Goal: Information Seeking & Learning: Learn about a topic

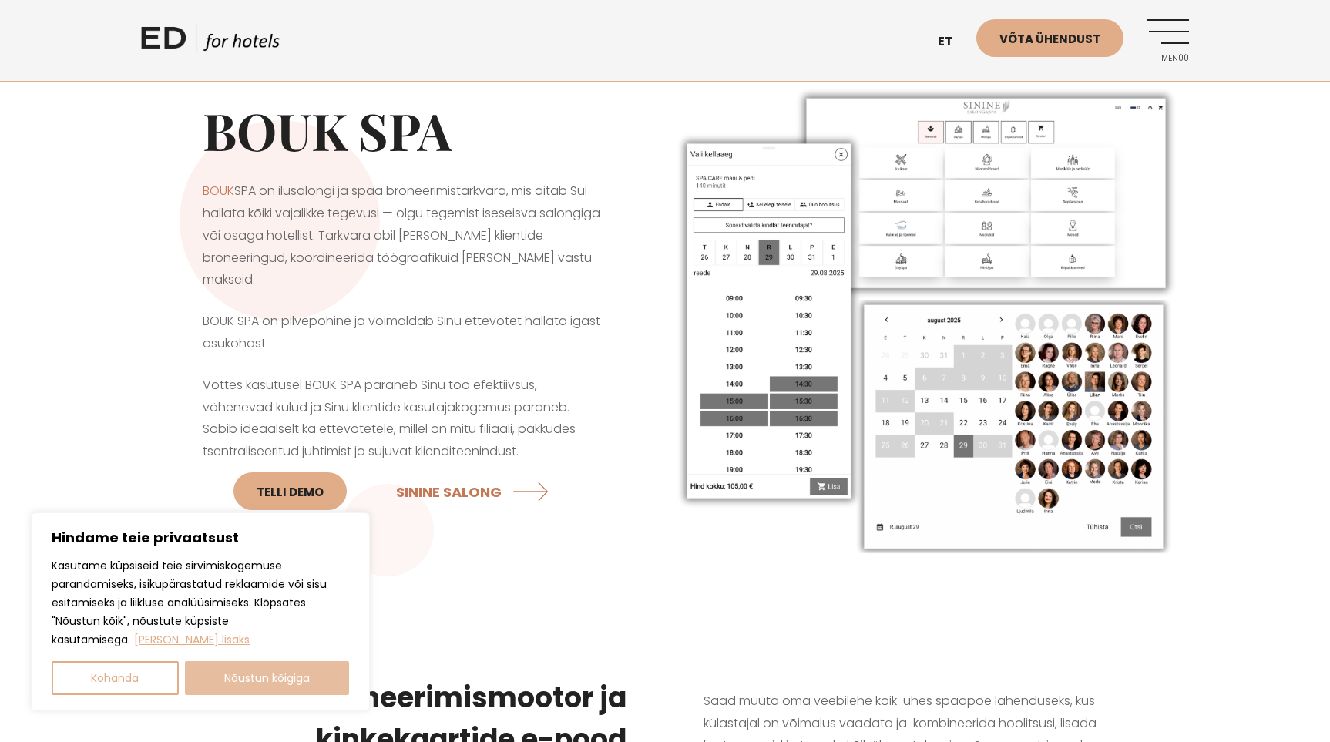
click at [239, 671] on button "Nõustun kõigiga" at bounding box center [267, 678] width 165 height 34
checkbox input "true"
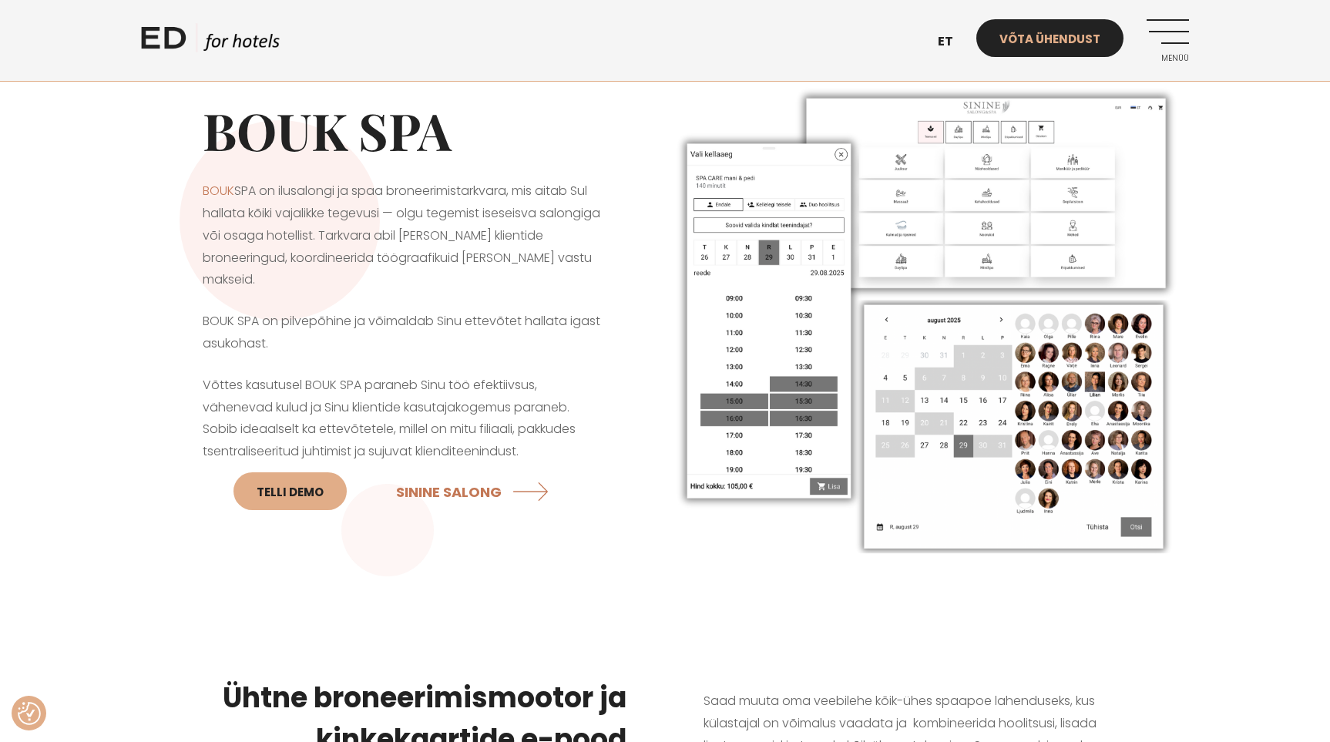
click at [1048, 31] on link "Võta ühendust" at bounding box center [1050, 38] width 147 height 38
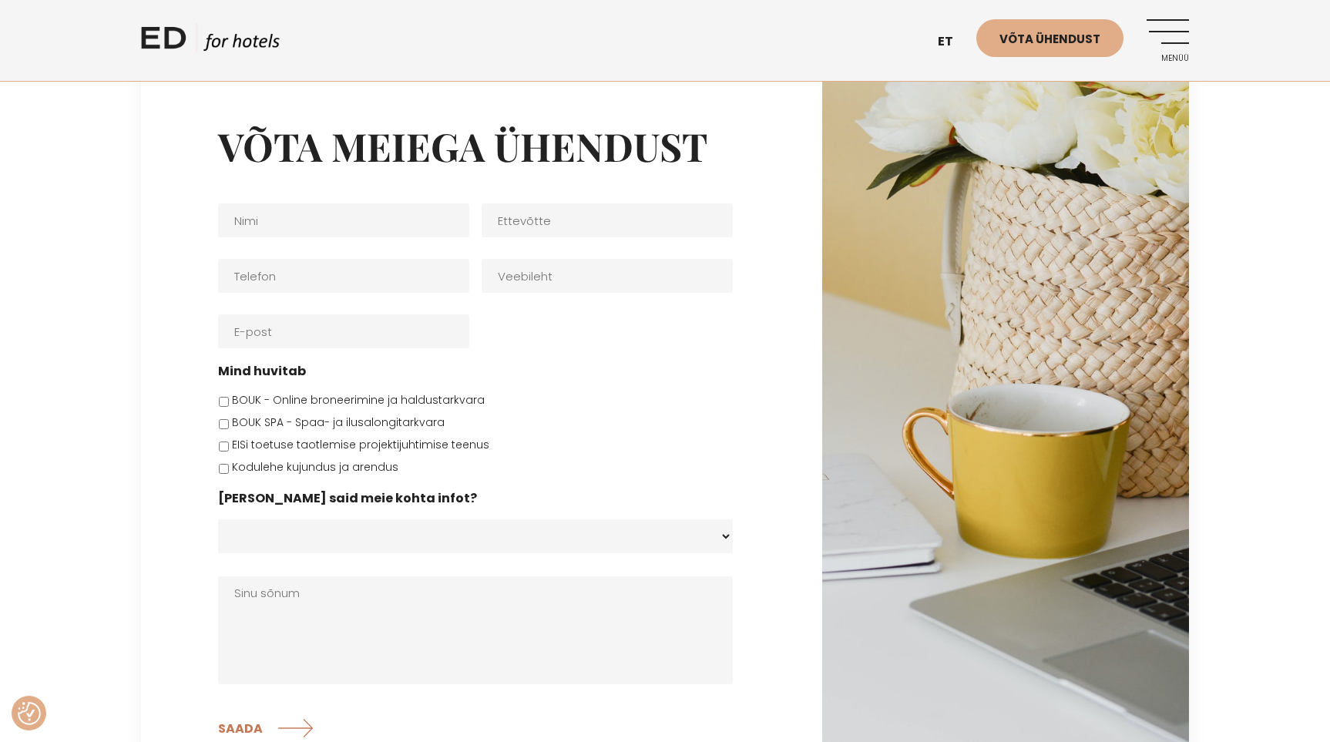
click at [1174, 32] on link "Menüü" at bounding box center [1168, 40] width 42 height 42
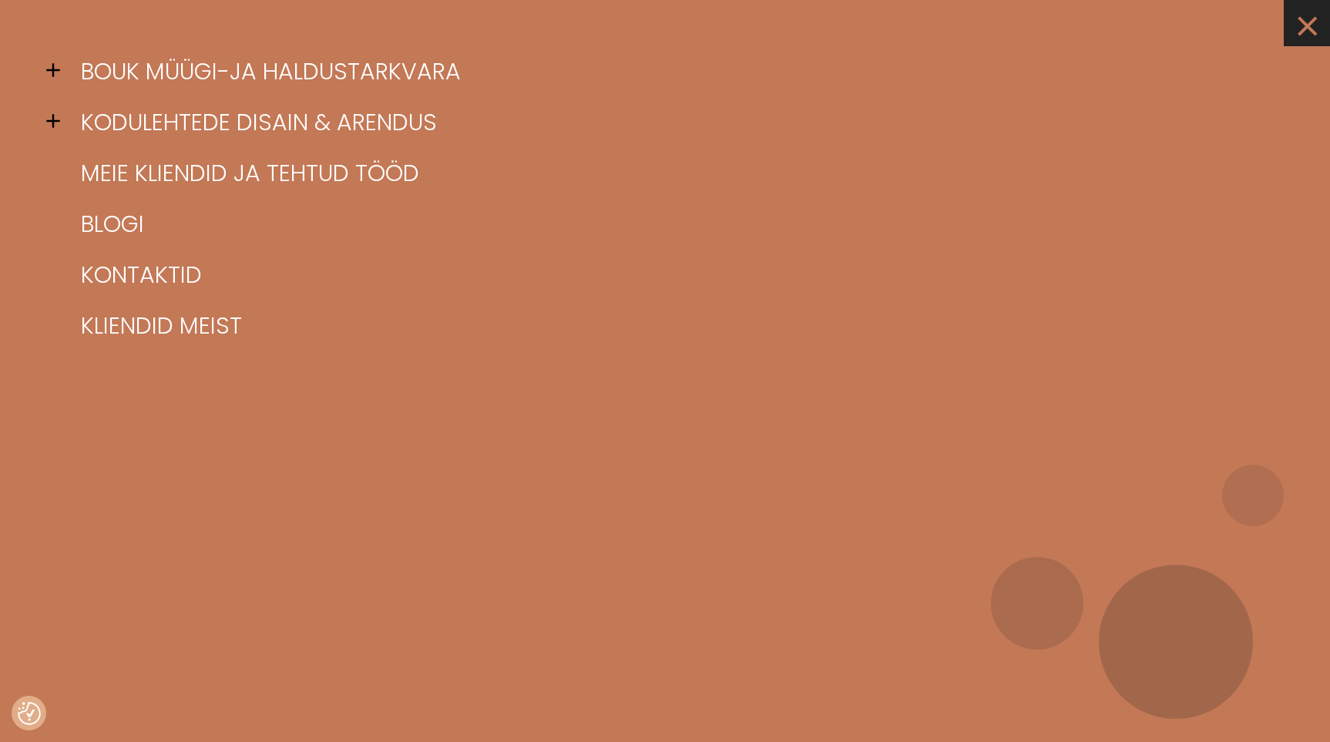
click at [1305, 19] on link "×" at bounding box center [1307, 23] width 46 height 46
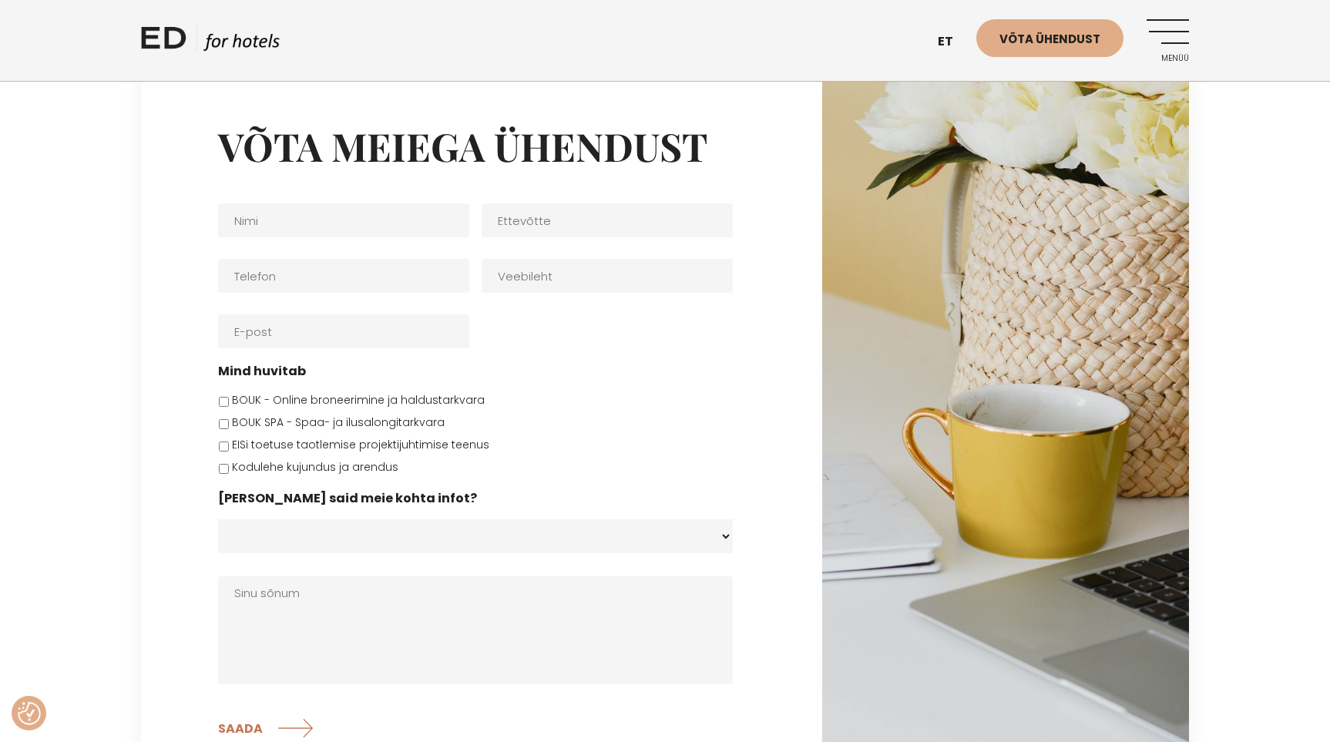
click at [1166, 19] on link "Menüü" at bounding box center [1168, 40] width 42 height 42
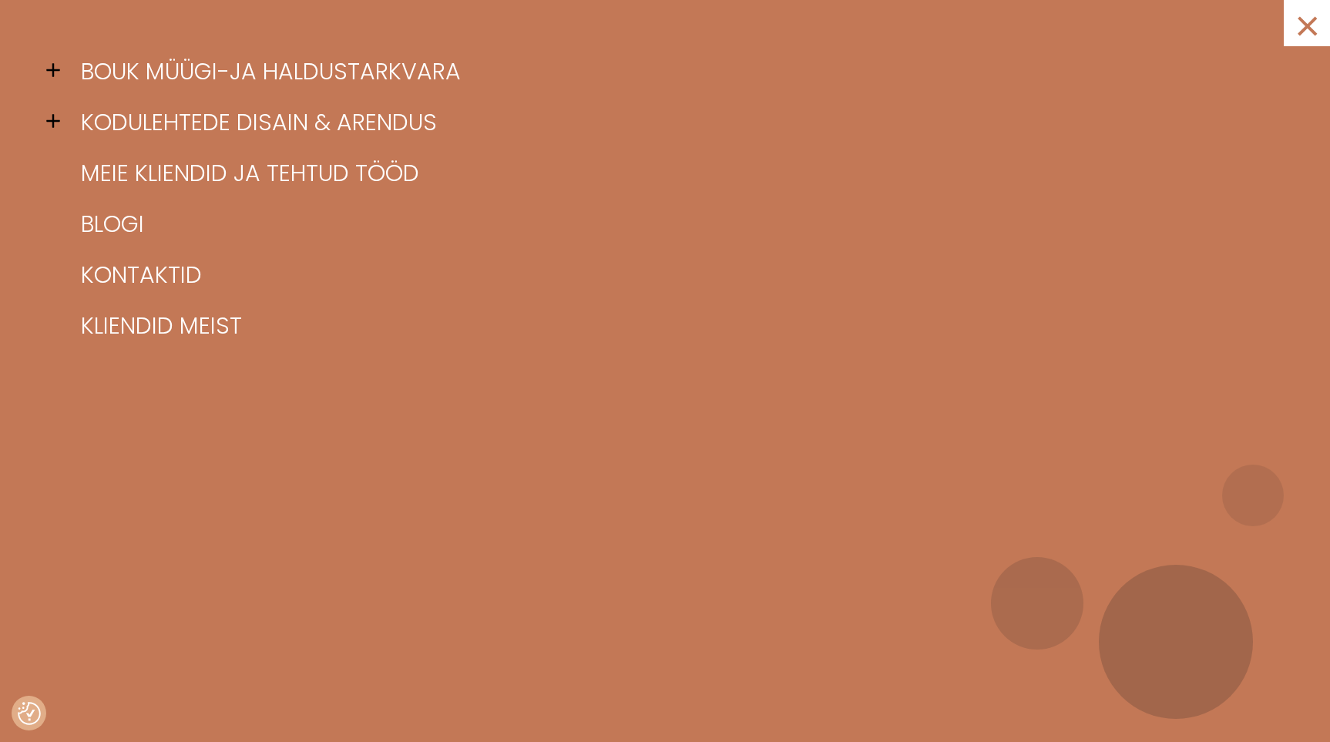
click at [1166, 19] on div "× BOUK müügi-ja haldustarkvara BOUK FUNKTSIONAALSUS BOUK BRONEERIMISMOOTOR BOUK…" at bounding box center [665, 371] width 1330 height 742
click at [1305, 24] on link "×" at bounding box center [1307, 23] width 46 height 46
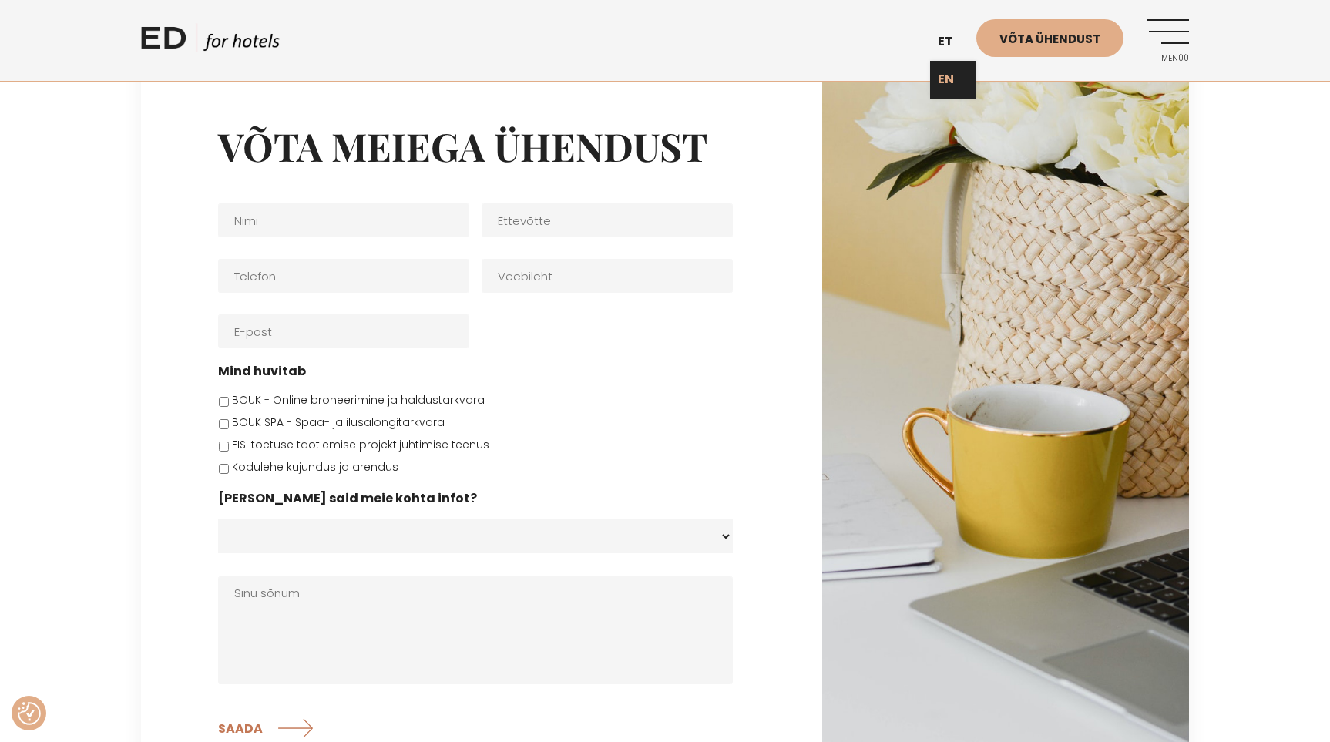
click at [953, 80] on link "EN" at bounding box center [953, 80] width 46 height 38
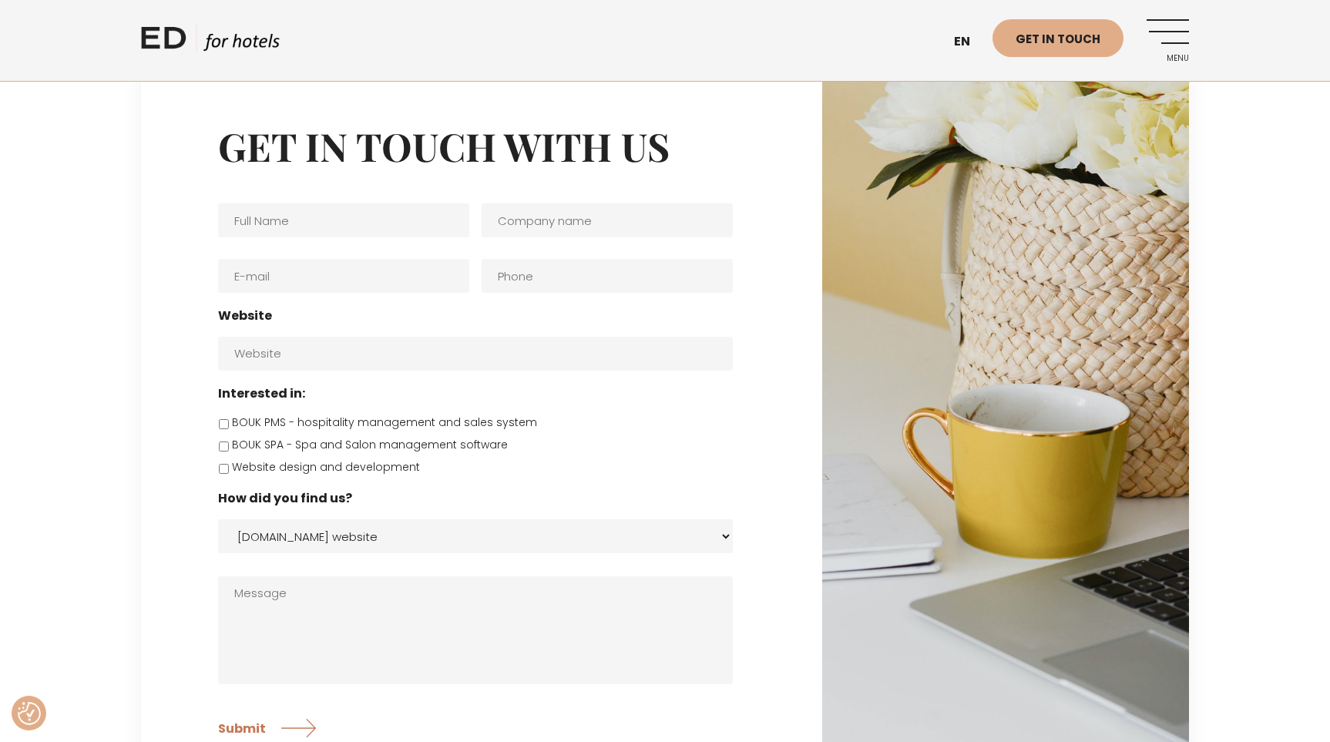
click at [1165, 36] on link "Menu" at bounding box center [1168, 40] width 42 height 42
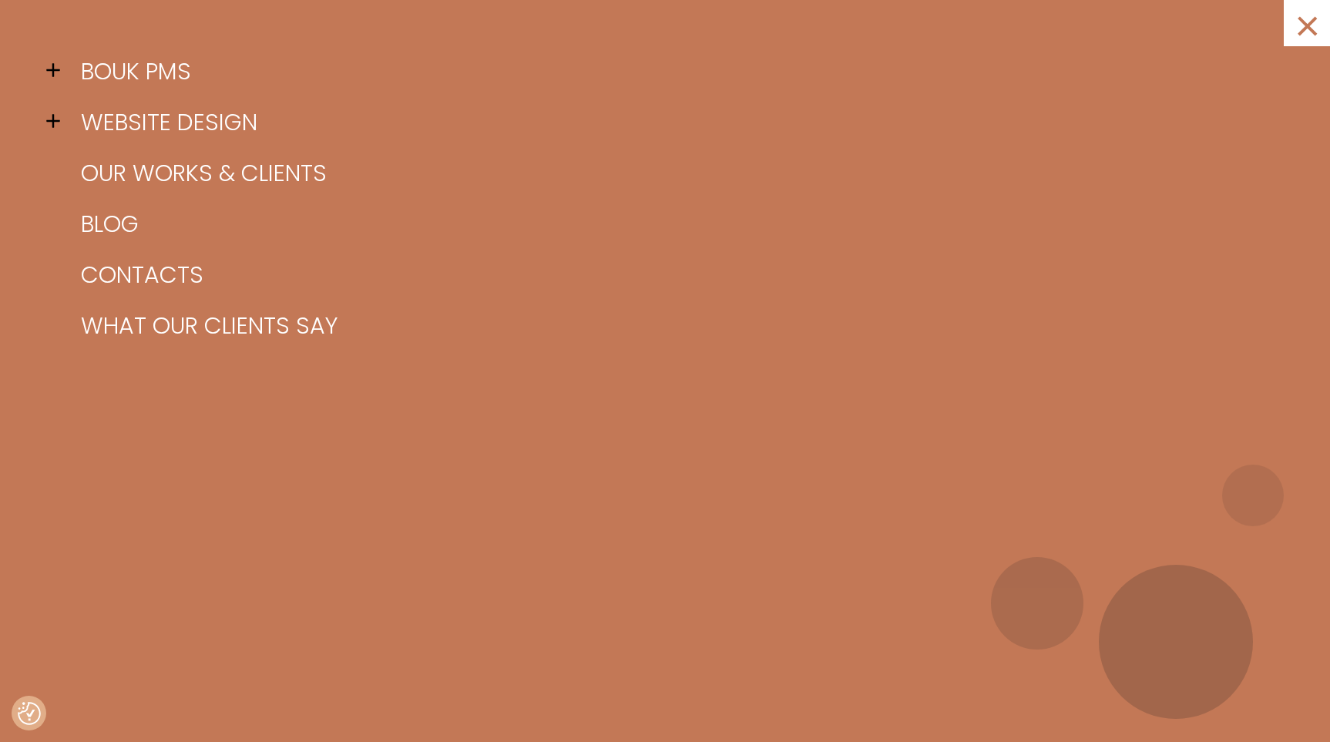
click at [53, 72] on span at bounding box center [57, 70] width 23 height 23
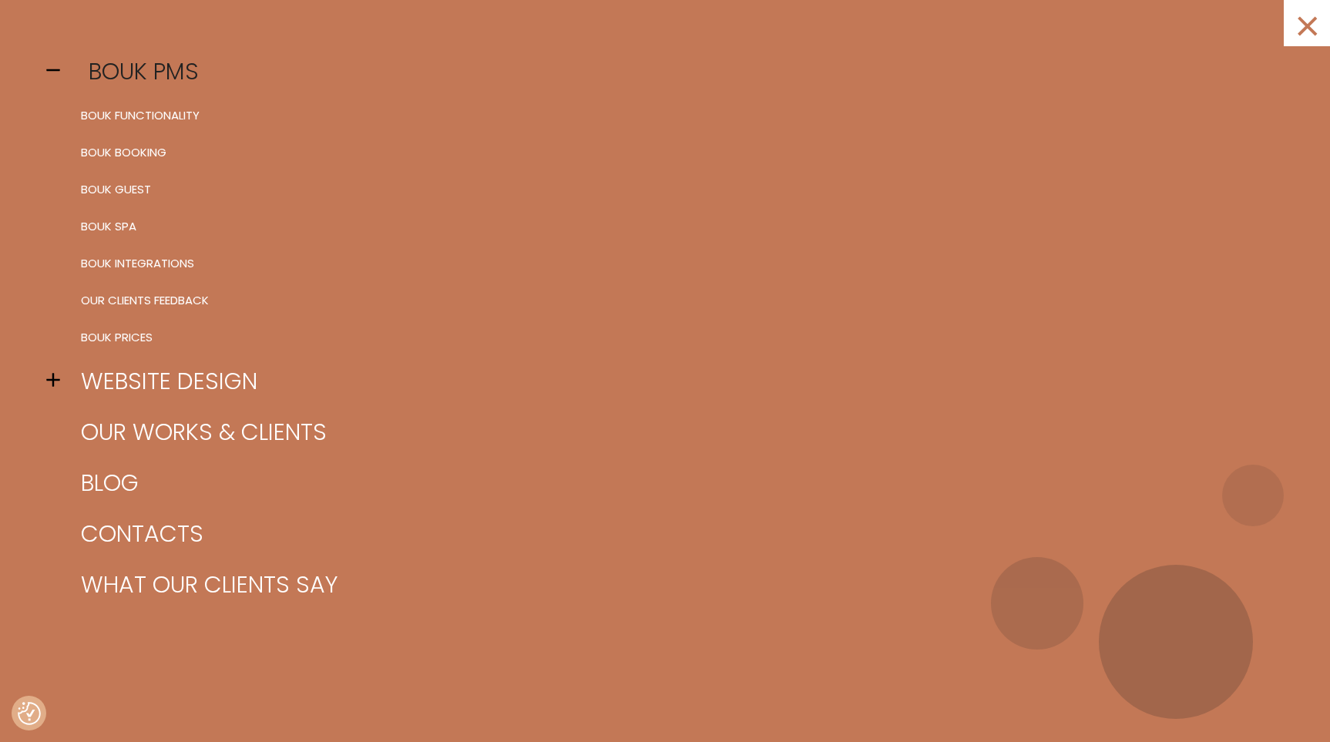
click at [168, 70] on link "BOUK PMS" at bounding box center [684, 71] width 1215 height 51
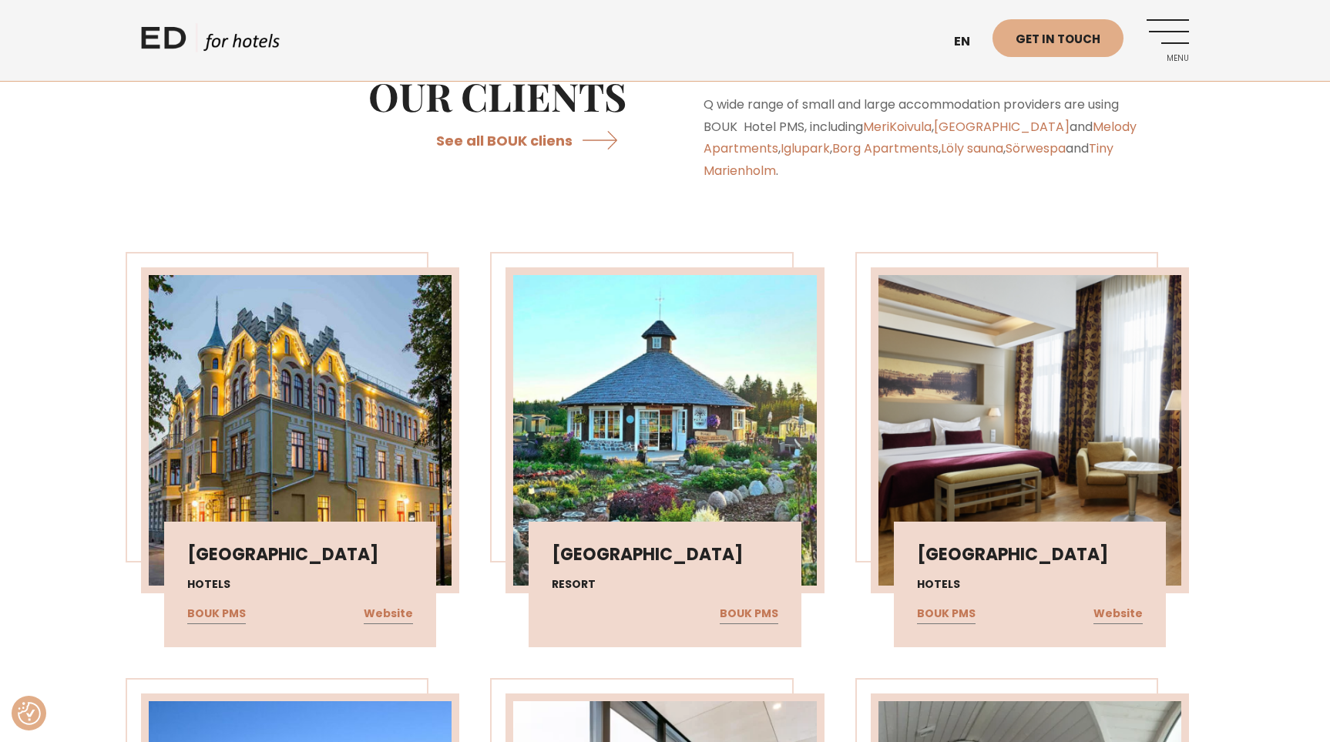
scroll to position [3393, 0]
click at [395, 605] on link "Website" at bounding box center [388, 615] width 49 height 20
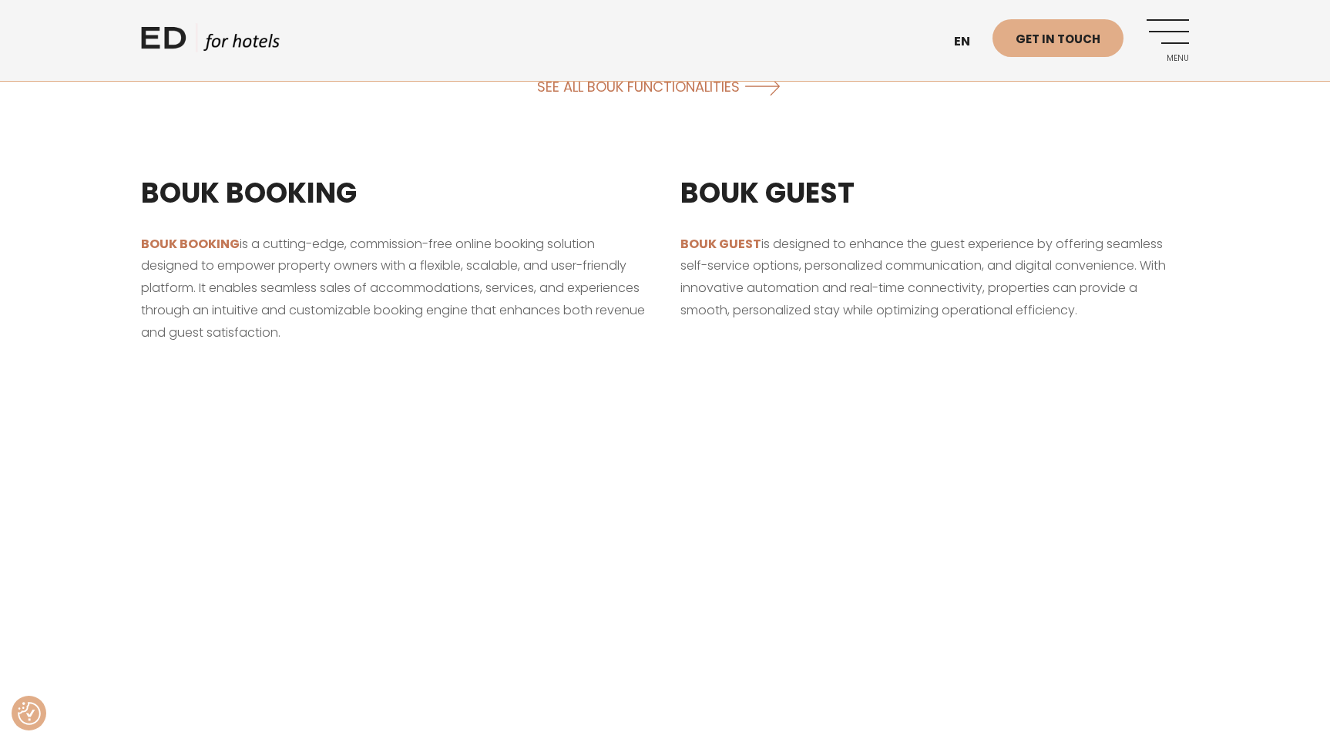
scroll to position [1531, 0]
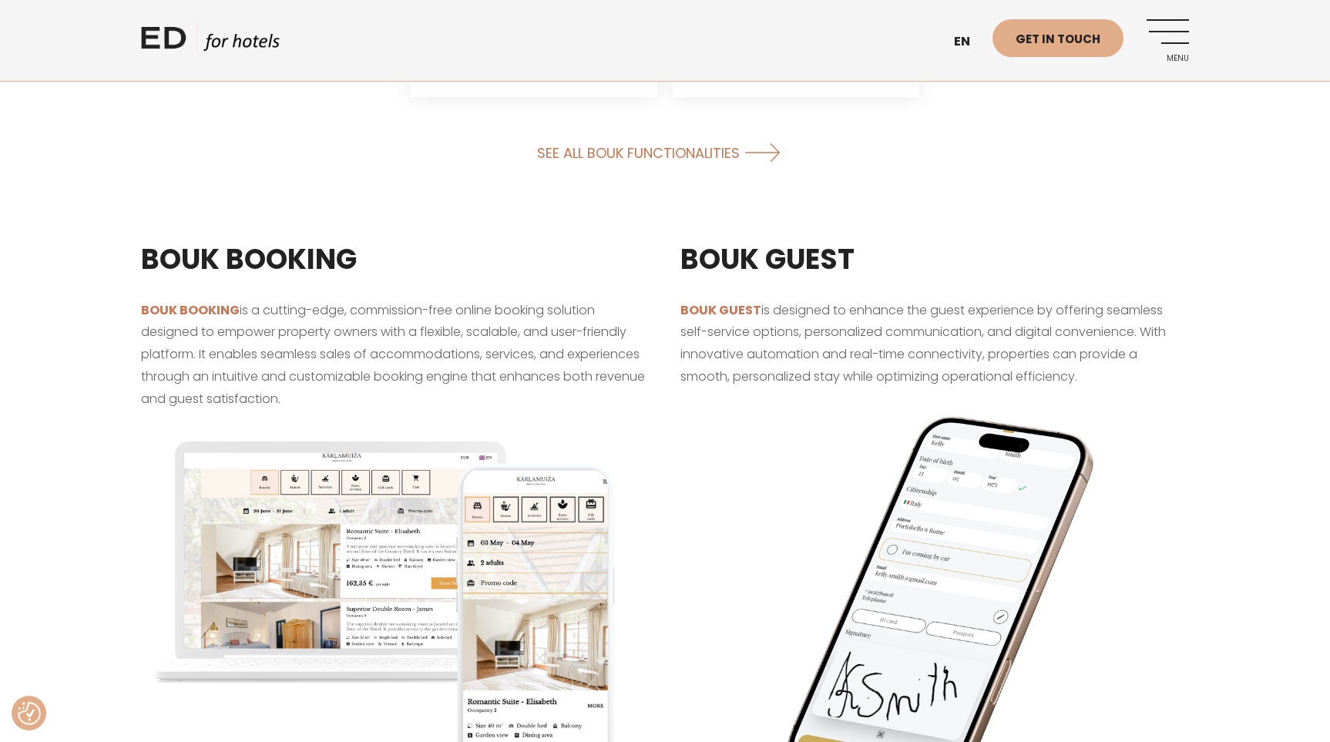
click at [1168, 29] on link "Menu" at bounding box center [1168, 40] width 42 height 42
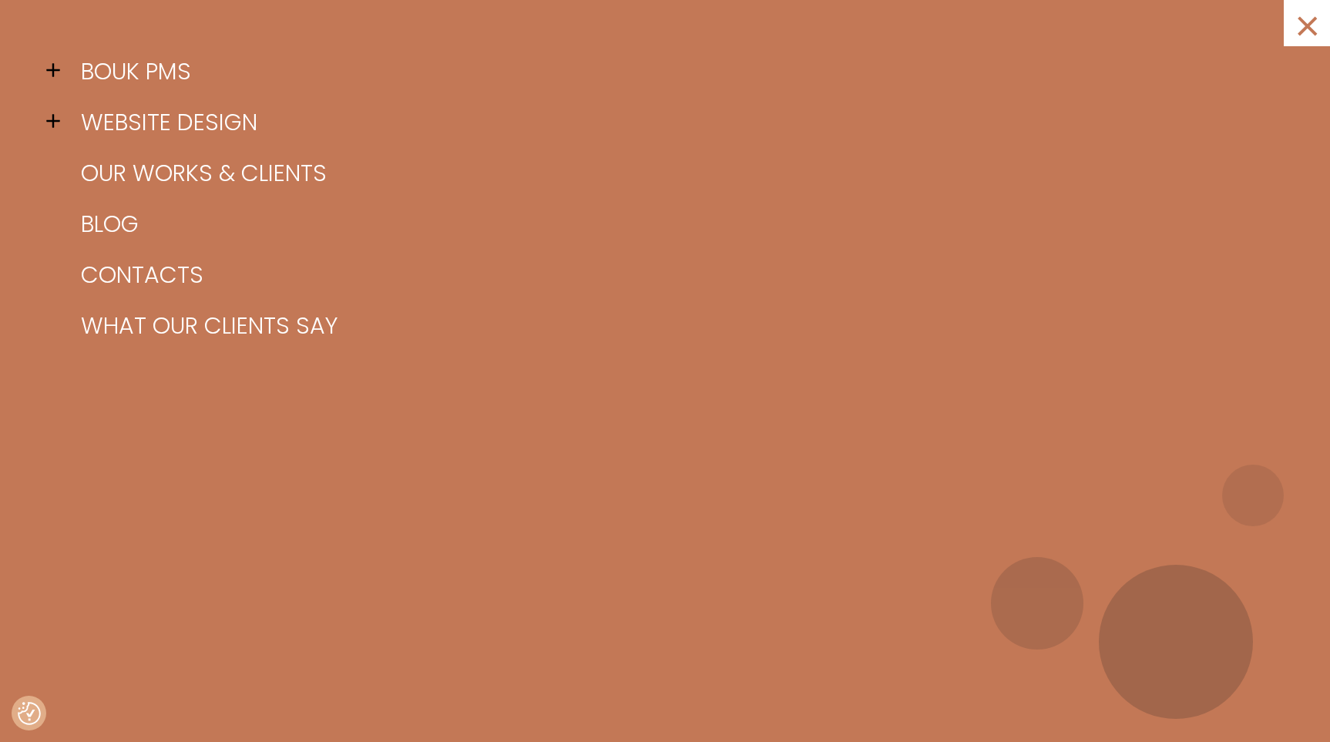
click at [62, 69] on span at bounding box center [57, 70] width 23 height 23
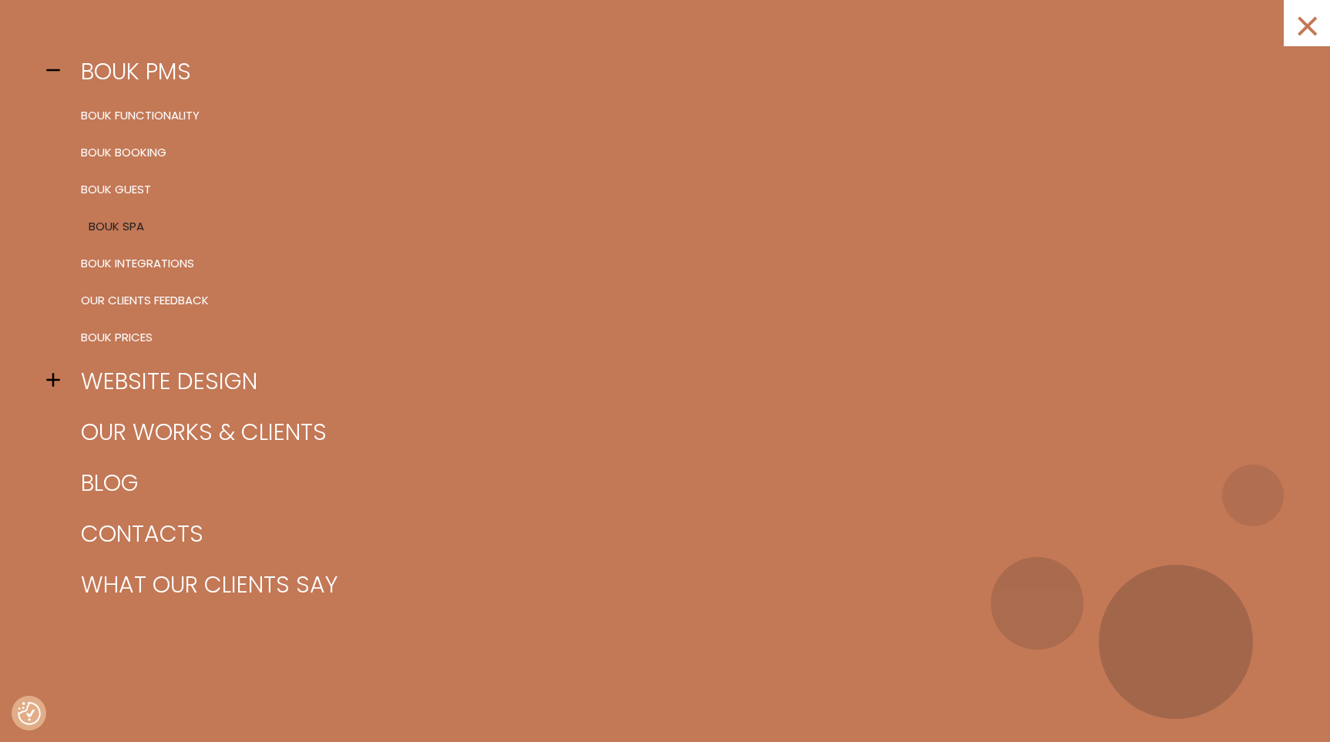
click at [129, 231] on link "BOUK SPA" at bounding box center [684, 226] width 1215 height 37
click at [160, 268] on link "BOUK Integrations" at bounding box center [684, 263] width 1215 height 37
click at [113, 227] on link "BOUK SPA" at bounding box center [684, 226] width 1215 height 37
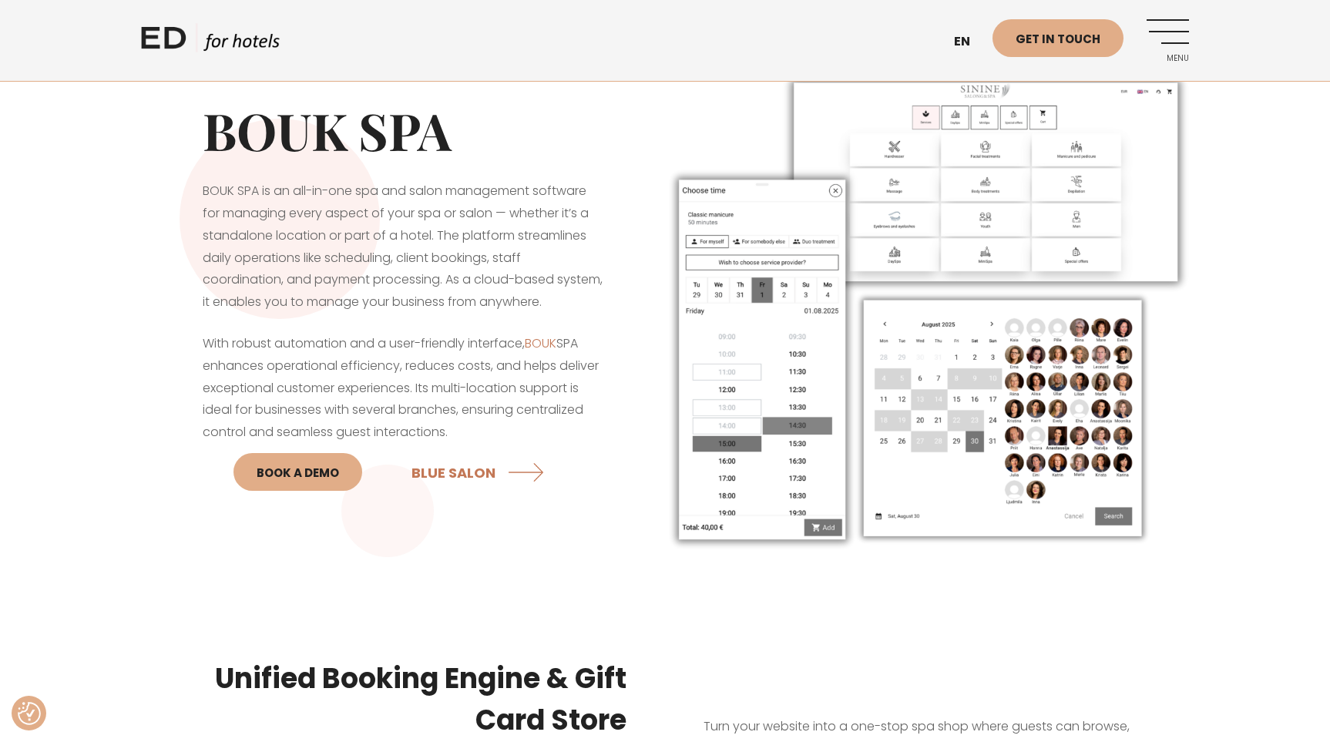
click at [162, 48] on link "ED HOTELS" at bounding box center [210, 42] width 139 height 39
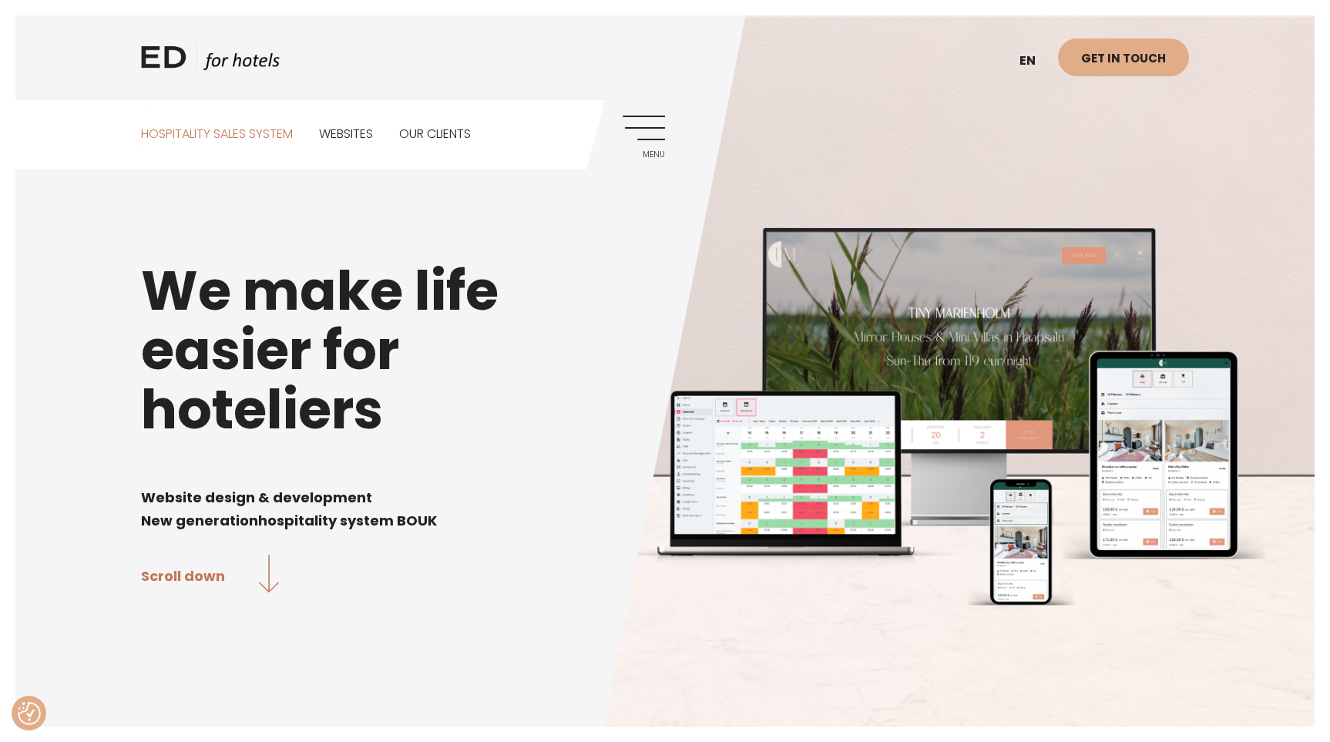
click at [247, 133] on link "Hospitality sales system" at bounding box center [217, 134] width 152 height 69
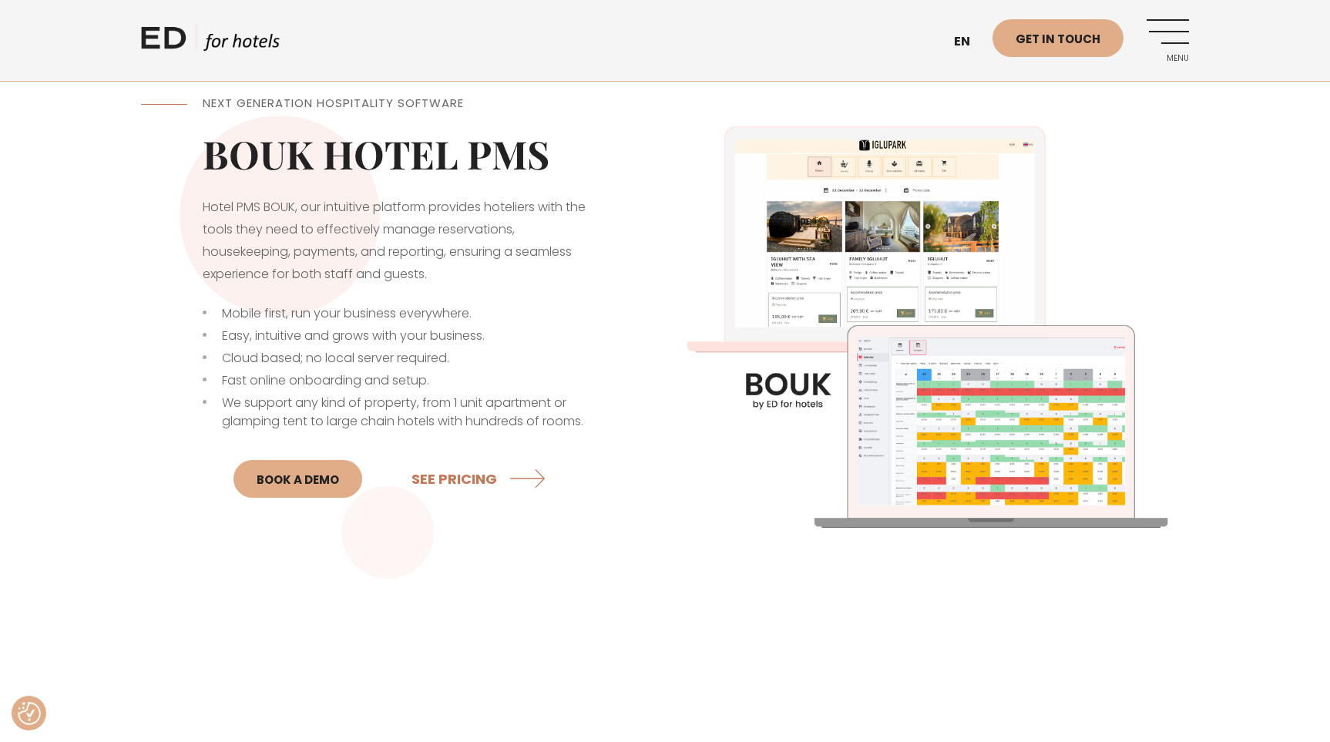
scroll to position [453, 0]
